Goal: Navigation & Orientation: Find specific page/section

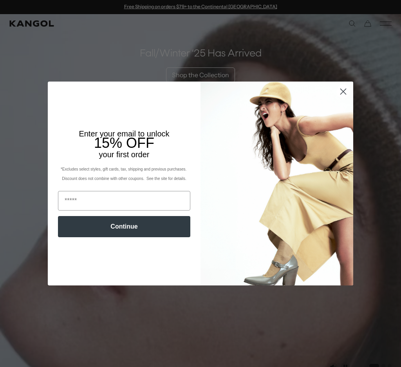
click at [60, 279] on form "Enter your email to unlock 15% OFF your first order *Excludes select styles, gi…" at bounding box center [201, 184] width 306 height 204
click at [69, 300] on div "Close dialog Enter your email to unlock 15% OFF your first order *Excludes sele…" at bounding box center [200, 183] width 401 height 367
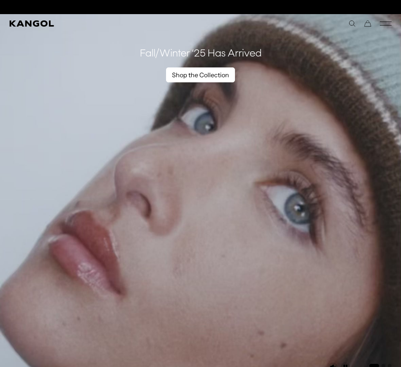
scroll to position [0, 162]
click at [183, 76] on link "Shop the Collection" at bounding box center [200, 74] width 69 height 15
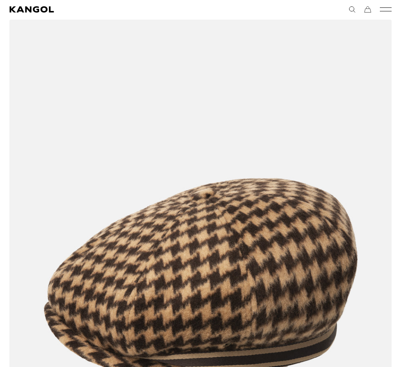
scroll to position [0, 162]
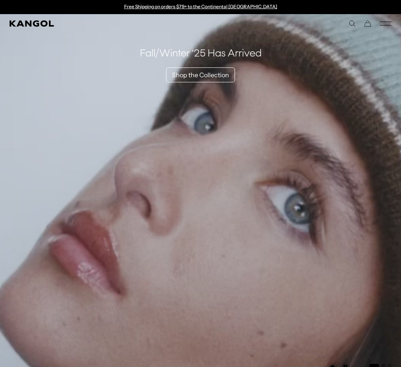
click at [389, 20] on icon "Mobile Menu" at bounding box center [386, 23] width 12 height 7
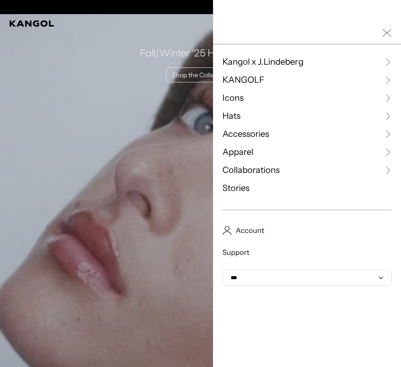
click at [108, 156] on div at bounding box center [200, 183] width 401 height 367
